Goal: Find specific page/section: Find specific page/section

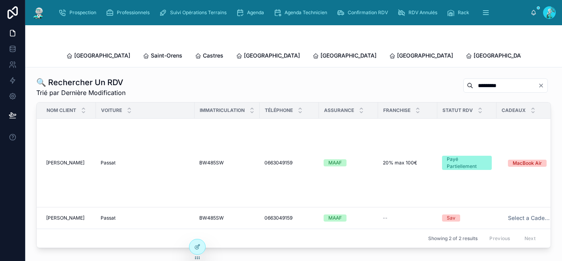
scroll to position [0, 152]
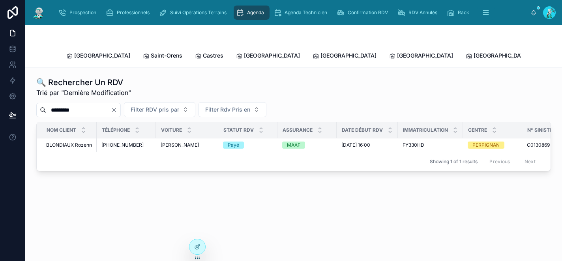
drag, startPoint x: 90, startPoint y: 103, endPoint x: 39, endPoint y: 98, distance: 51.6
click at [39, 103] on div "*********" at bounding box center [78, 110] width 85 height 14
paste input "text"
type input "*******"
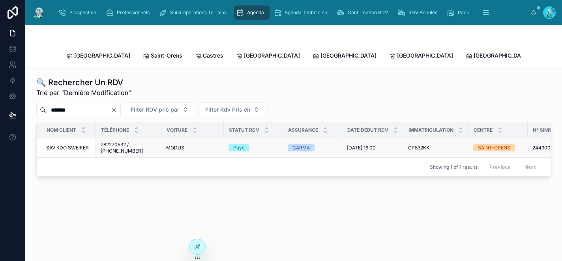
click at [324, 145] on div "CARMA" at bounding box center [313, 148] width 50 height 7
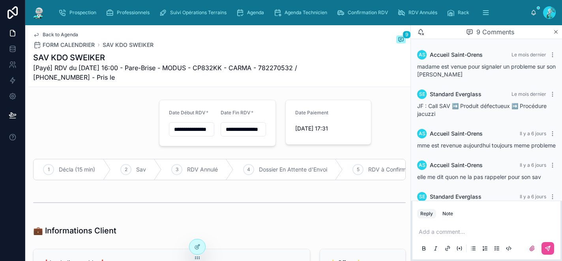
scroll to position [220, 0]
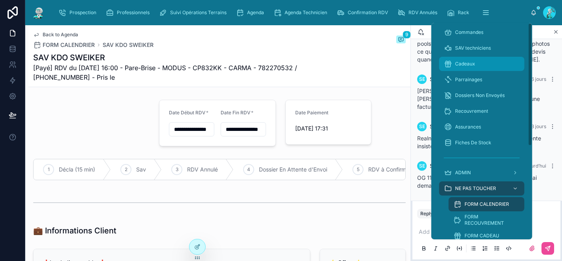
click at [467, 67] on span "Cadeaux" at bounding box center [465, 64] width 20 height 6
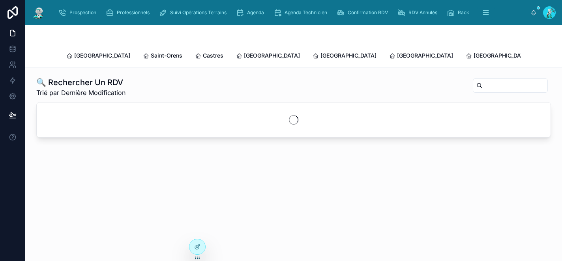
click at [483, 80] on input "text" at bounding box center [515, 85] width 65 height 11
paste input "*******"
type input "*******"
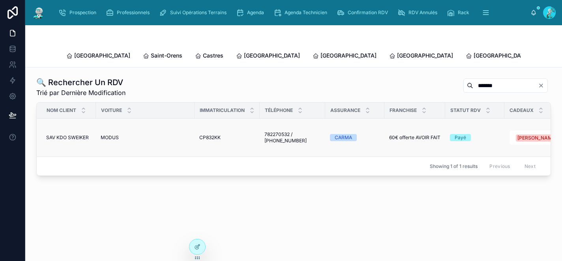
click at [206, 135] on span "CP832KK" at bounding box center [209, 138] width 21 height 6
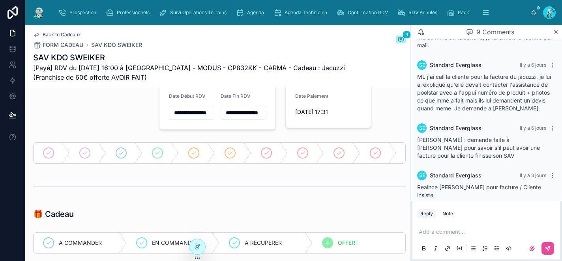
scroll to position [127, 0]
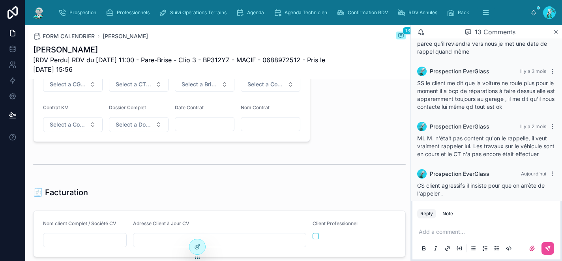
scroll to position [685, 0]
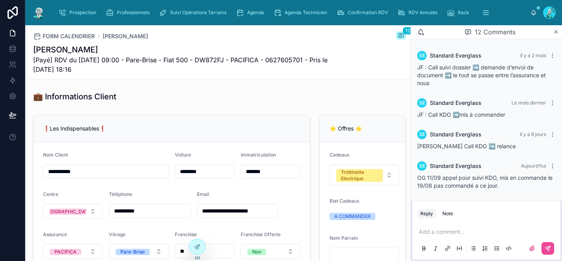
scroll to position [126, 0]
drag, startPoint x: 238, startPoint y: 59, endPoint x: 209, endPoint y: 58, distance: 29.6
click at [209, 58] on span "[Payé] RDV du 24/07/2025 09:00 - Pare-Brise - Fiat 500 - DW872FJ - PACIFICA - 0…" at bounding box center [190, 64] width 314 height 19
copy span "DW872FJ"
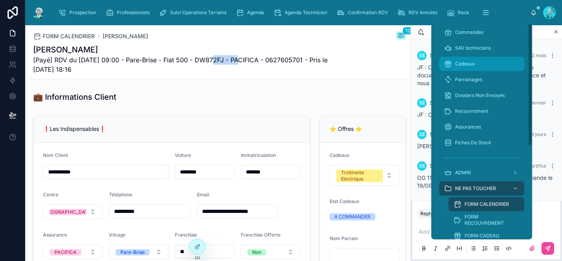
click at [466, 67] on div "Cadeaux" at bounding box center [482, 64] width 76 height 13
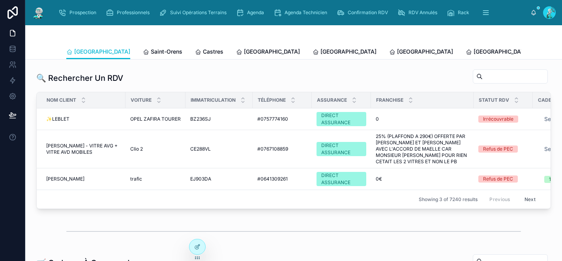
click at [315, 32] on div at bounding box center [293, 34] width 455 height 19
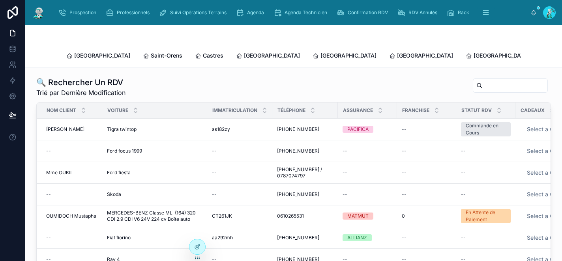
click at [487, 80] on input "text" at bounding box center [515, 85] width 65 height 11
paste input "*******"
type input "*******"
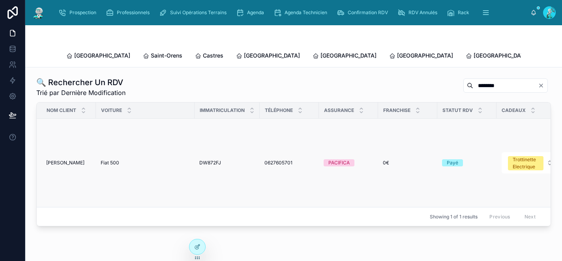
click at [118, 160] on span "Fiat 500" at bounding box center [110, 163] width 19 height 6
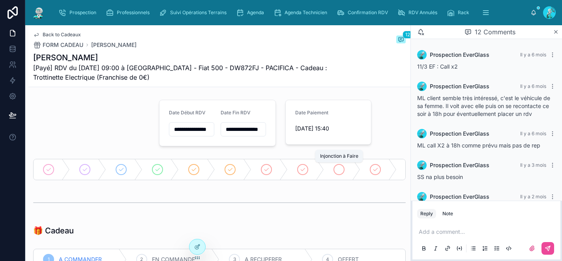
scroll to position [404, 0]
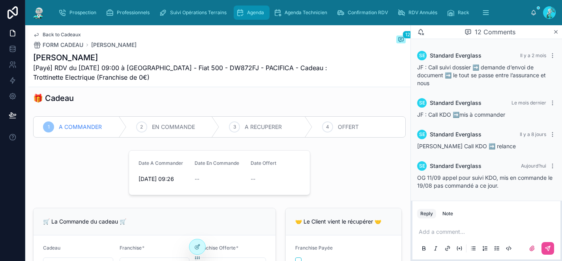
click at [251, 10] on span "Agenda" at bounding box center [255, 12] width 17 height 6
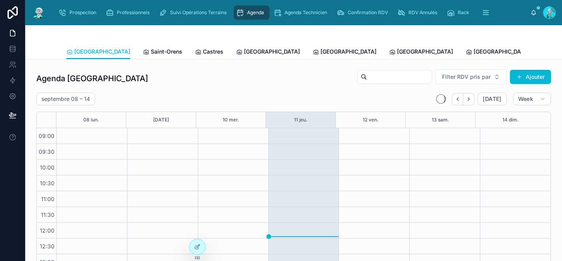
scroll to position [127, 0]
click at [397, 51] on span "[GEOGRAPHIC_DATA]" at bounding box center [425, 52] width 56 height 8
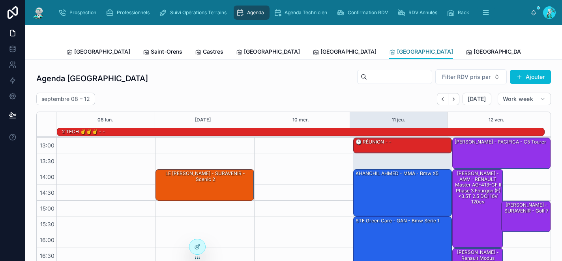
scroll to position [136, 0]
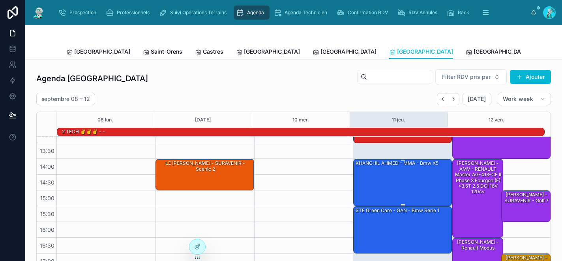
click at [397, 193] on div "KHANCHIL AHMED - MMA - Bmw x5" at bounding box center [403, 183] width 96 height 46
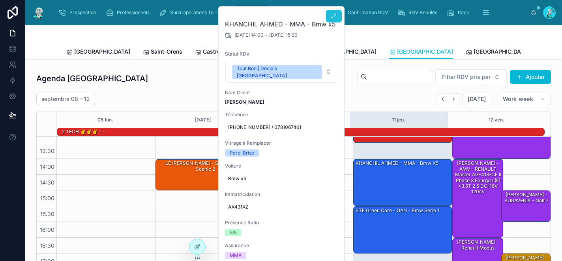
click at [338, 19] on button at bounding box center [334, 16] width 16 height 13
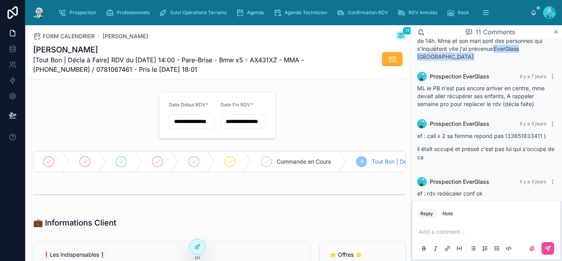
scroll to position [430, 0]
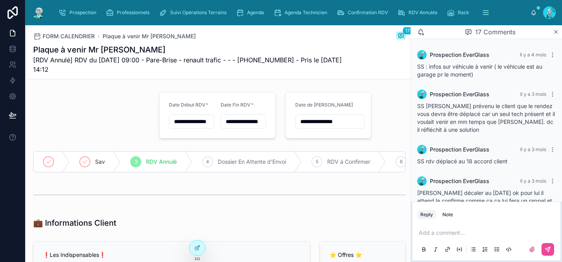
scroll to position [709, 0]
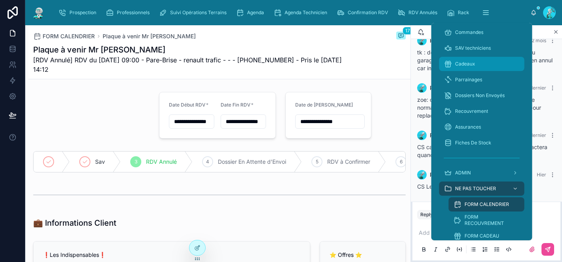
click at [462, 62] on span "Cadeaux" at bounding box center [465, 64] width 20 height 6
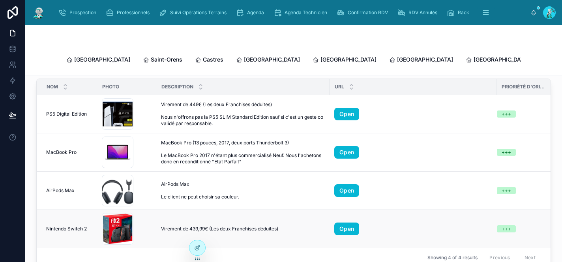
scroll to position [268, 0]
